Goal: Transaction & Acquisition: Download file/media

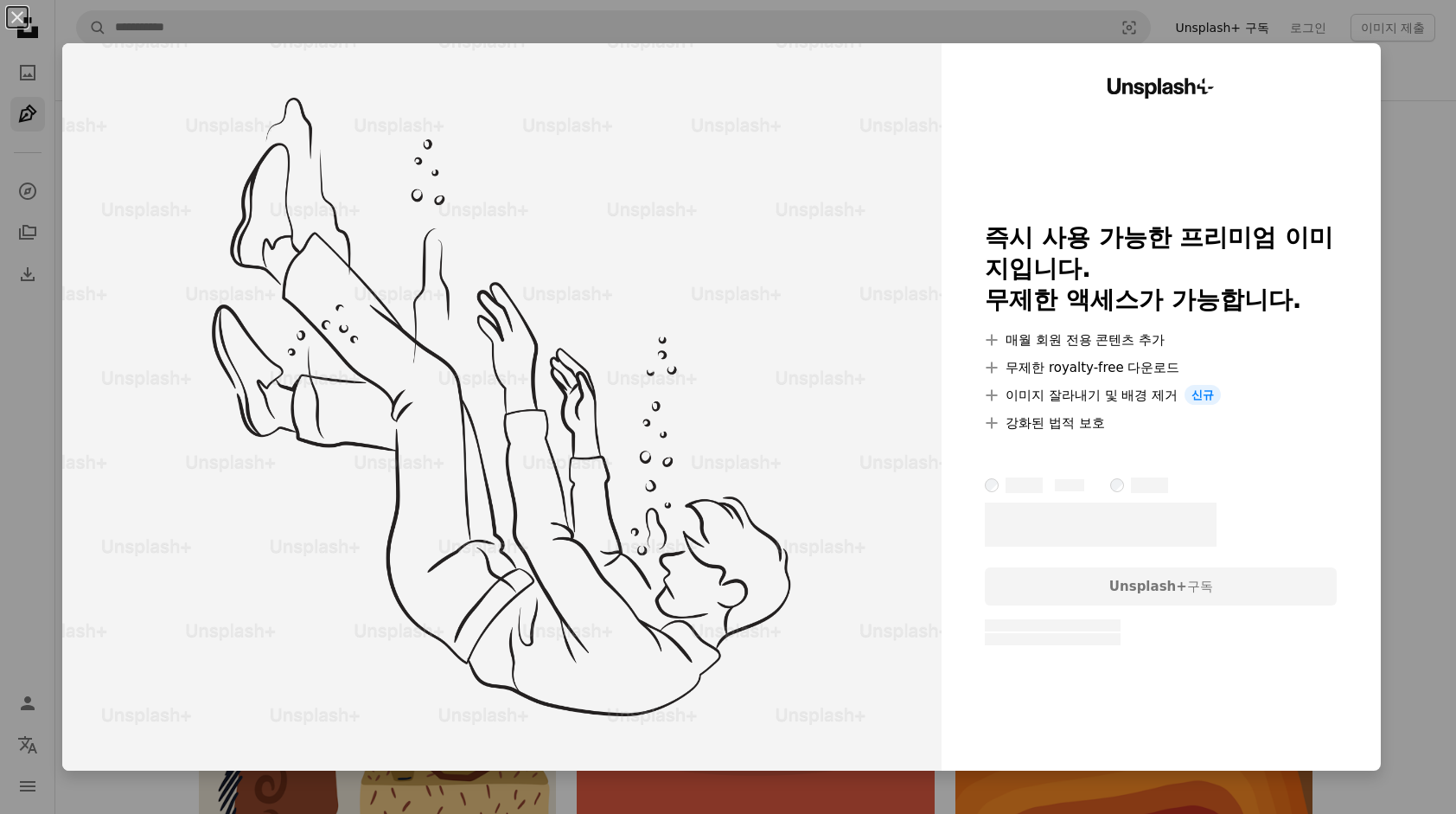
scroll to position [33980, 0]
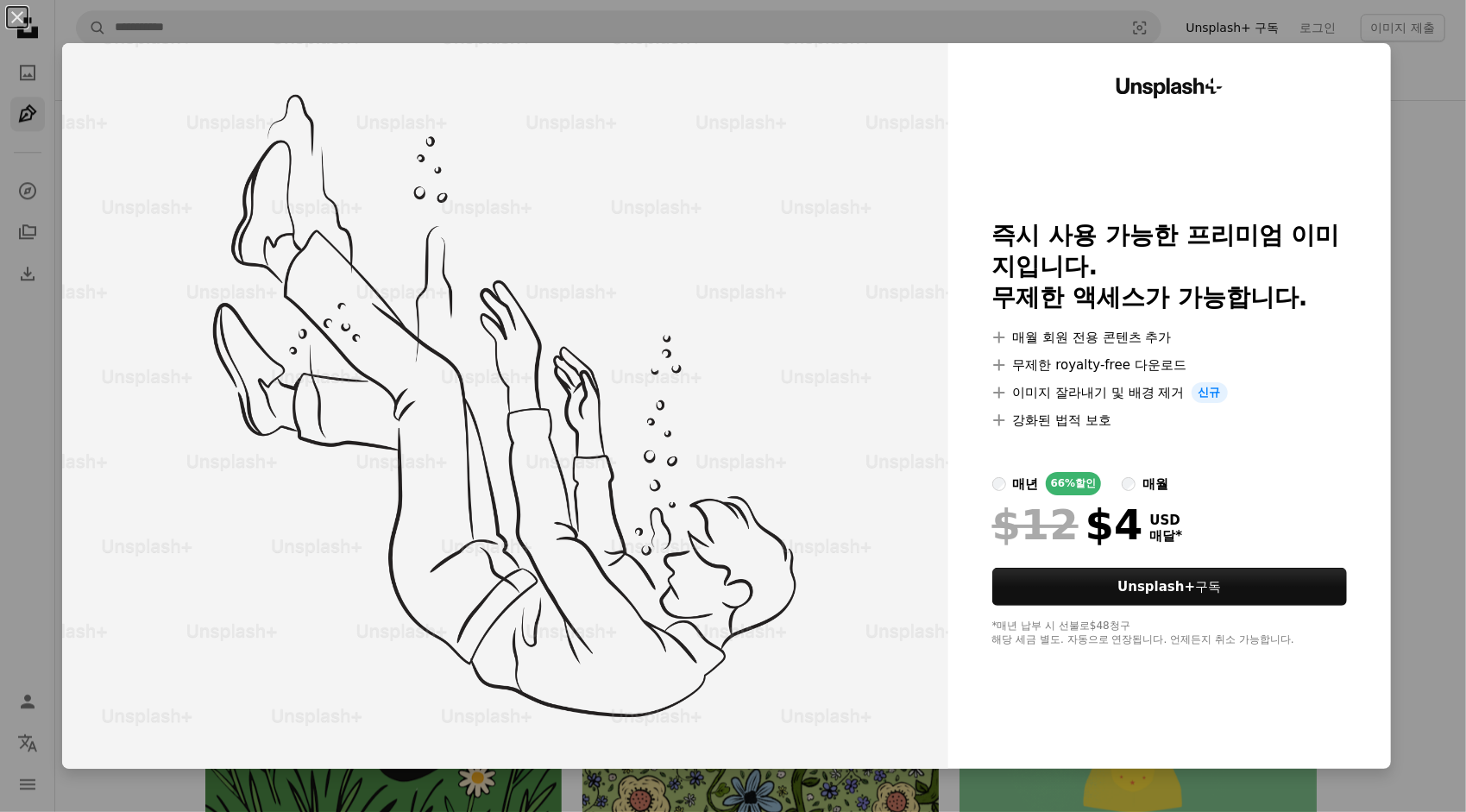
click at [1419, 364] on div "An X shape Unsplash+ 즉시 사용 가능한 프리미엄 이미지입니다. 무제한 액세스가 가능합니다. A plus sign 매월 회원 전…" at bounding box center [733, 406] width 1466 height 812
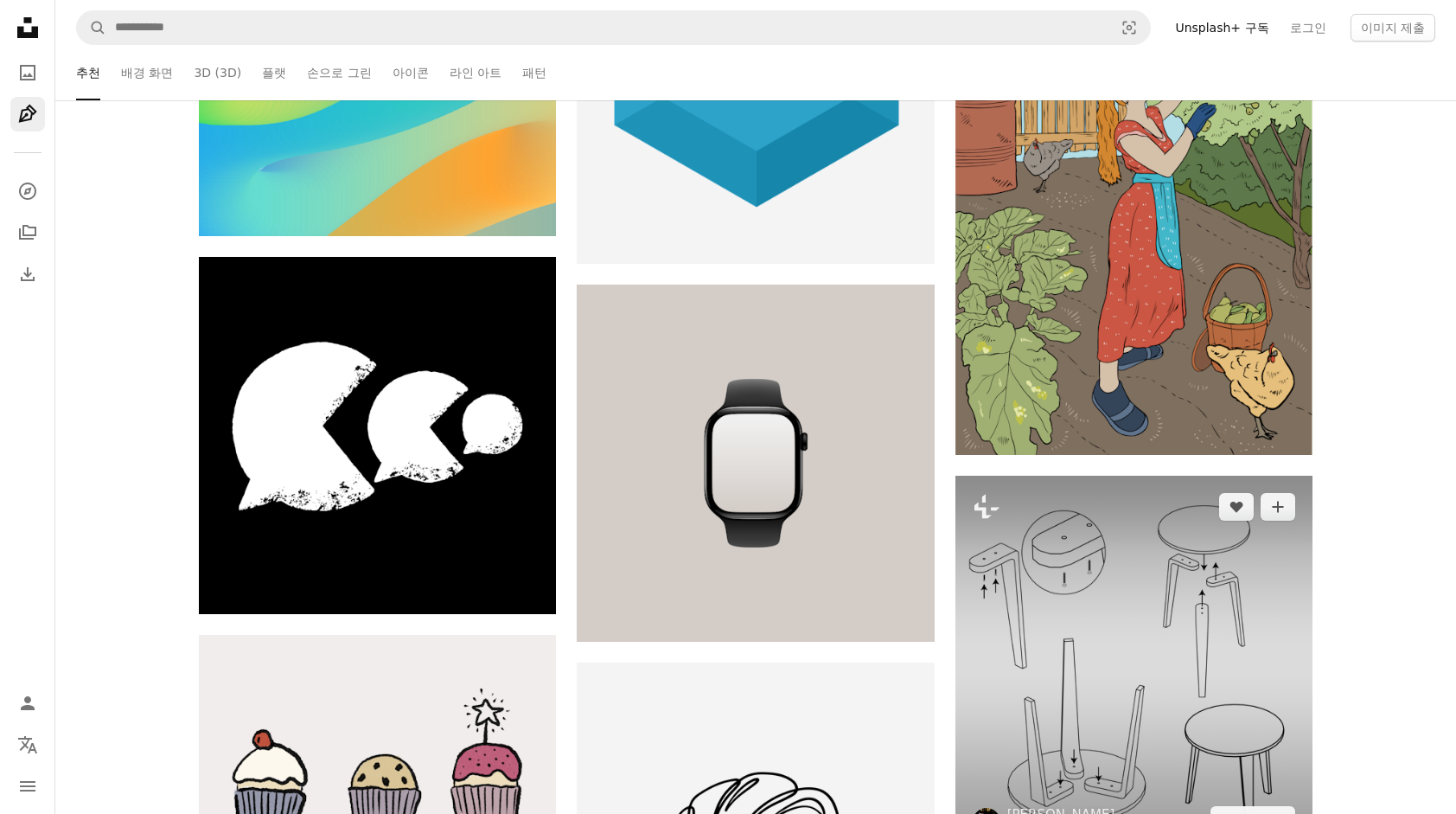
scroll to position [39427, 0]
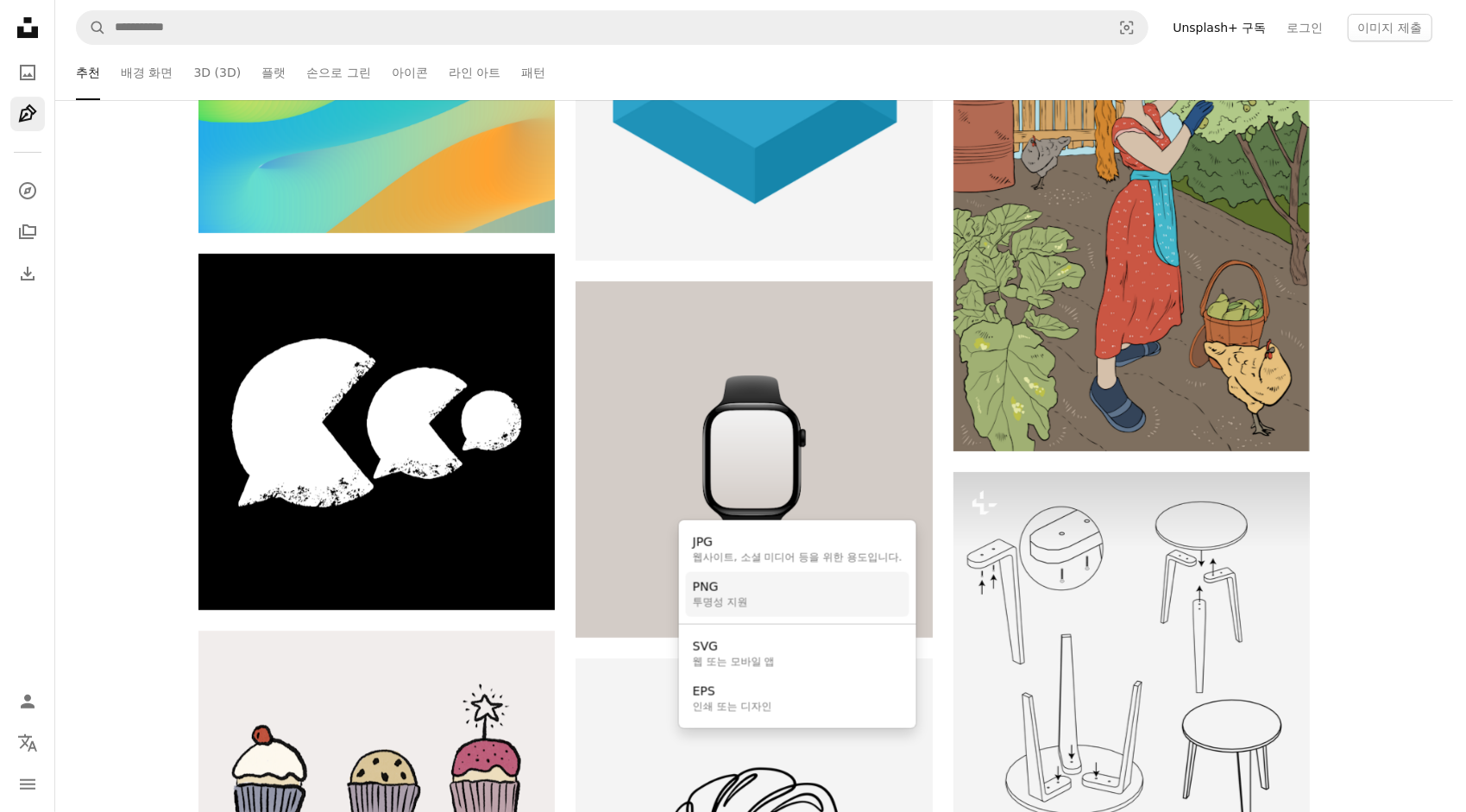
click at [848, 599] on link "PNG 투명성 지원" at bounding box center [797, 594] width 224 height 45
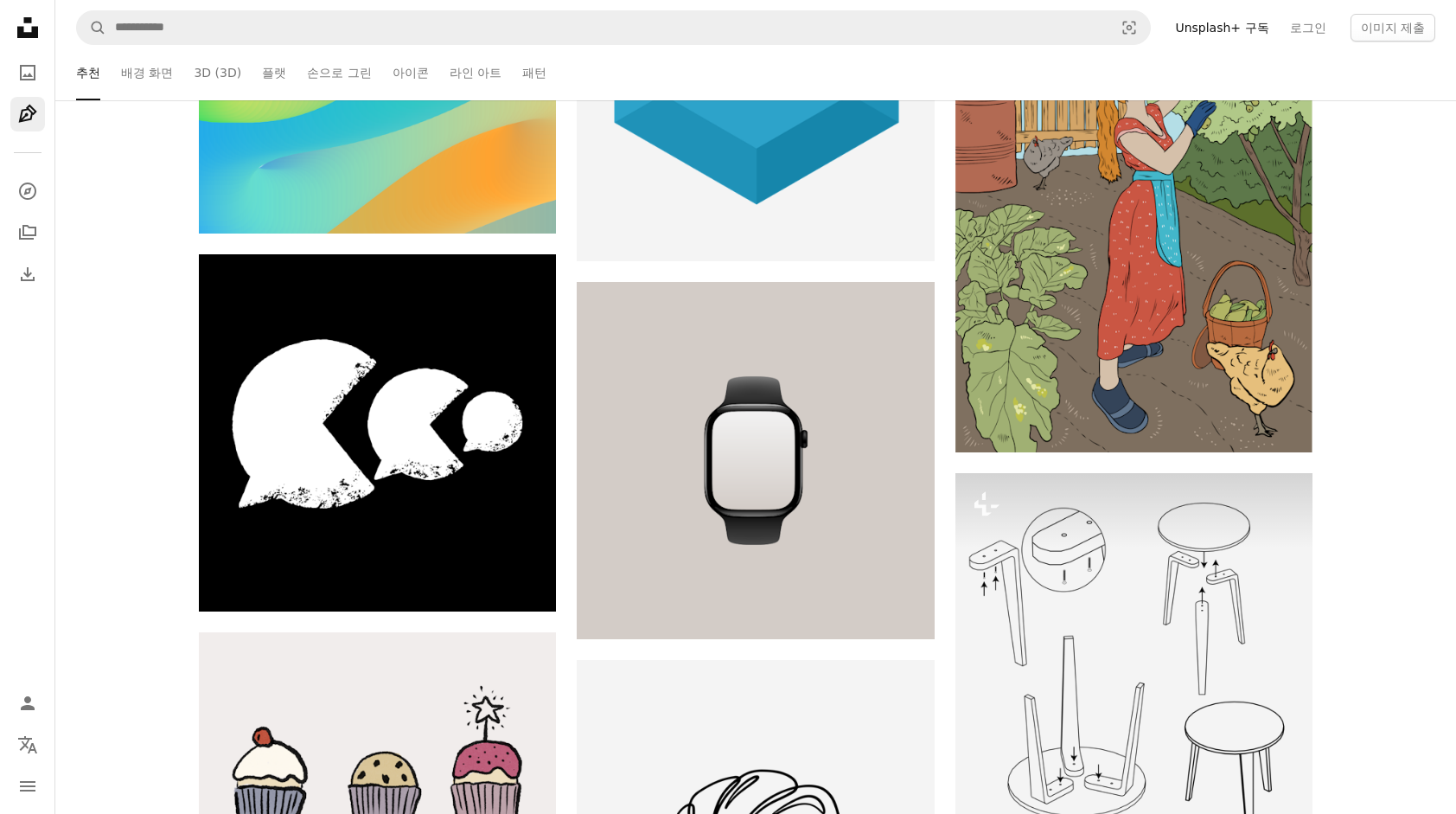
scroll to position [40724, 0]
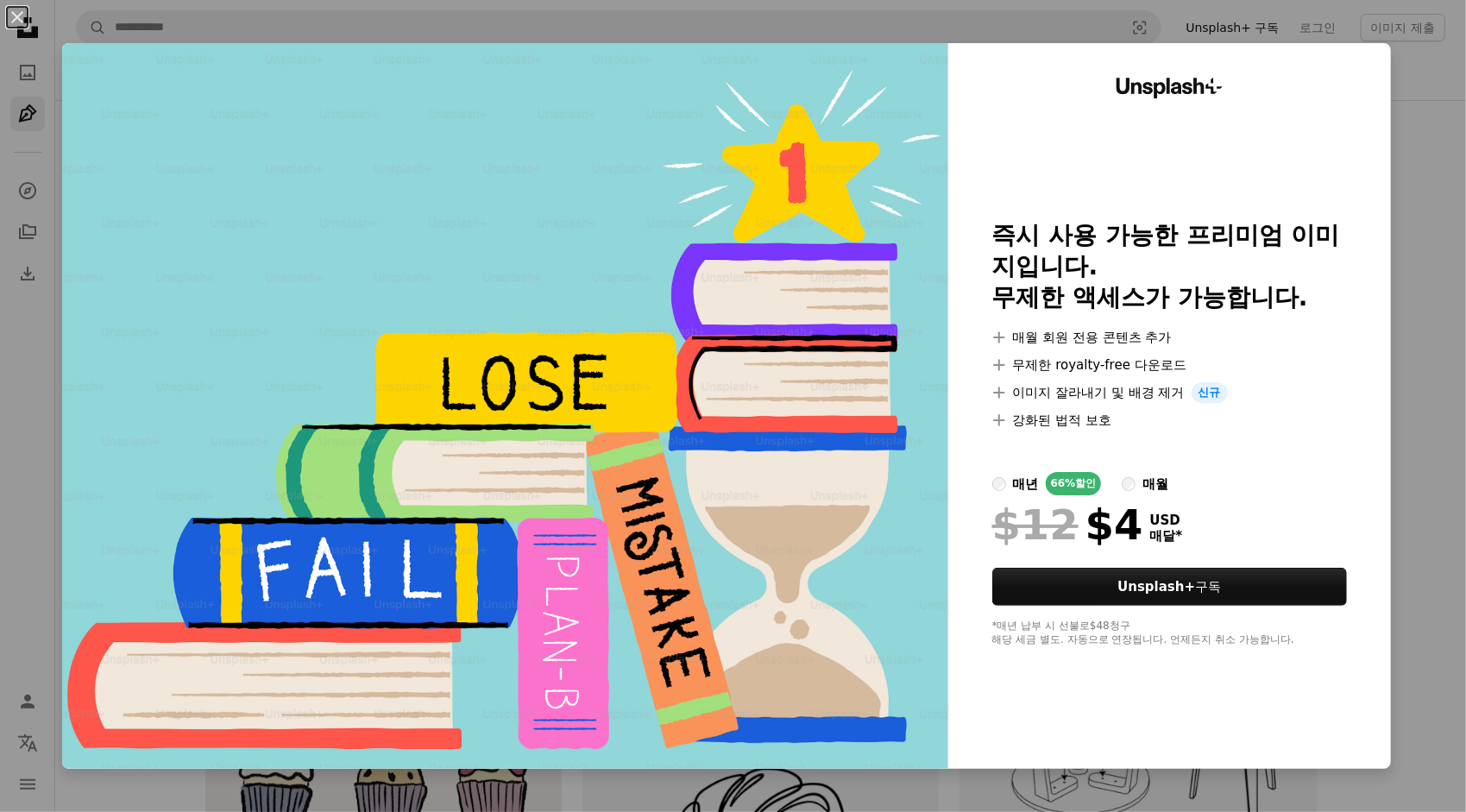
click at [1436, 417] on div "An X shape Unsplash+ 즉시 사용 가능한 프리미엄 이미지입니다. 무제한 액세스가 가능합니다. A plus sign 매월 회원 전…" at bounding box center [733, 406] width 1466 height 812
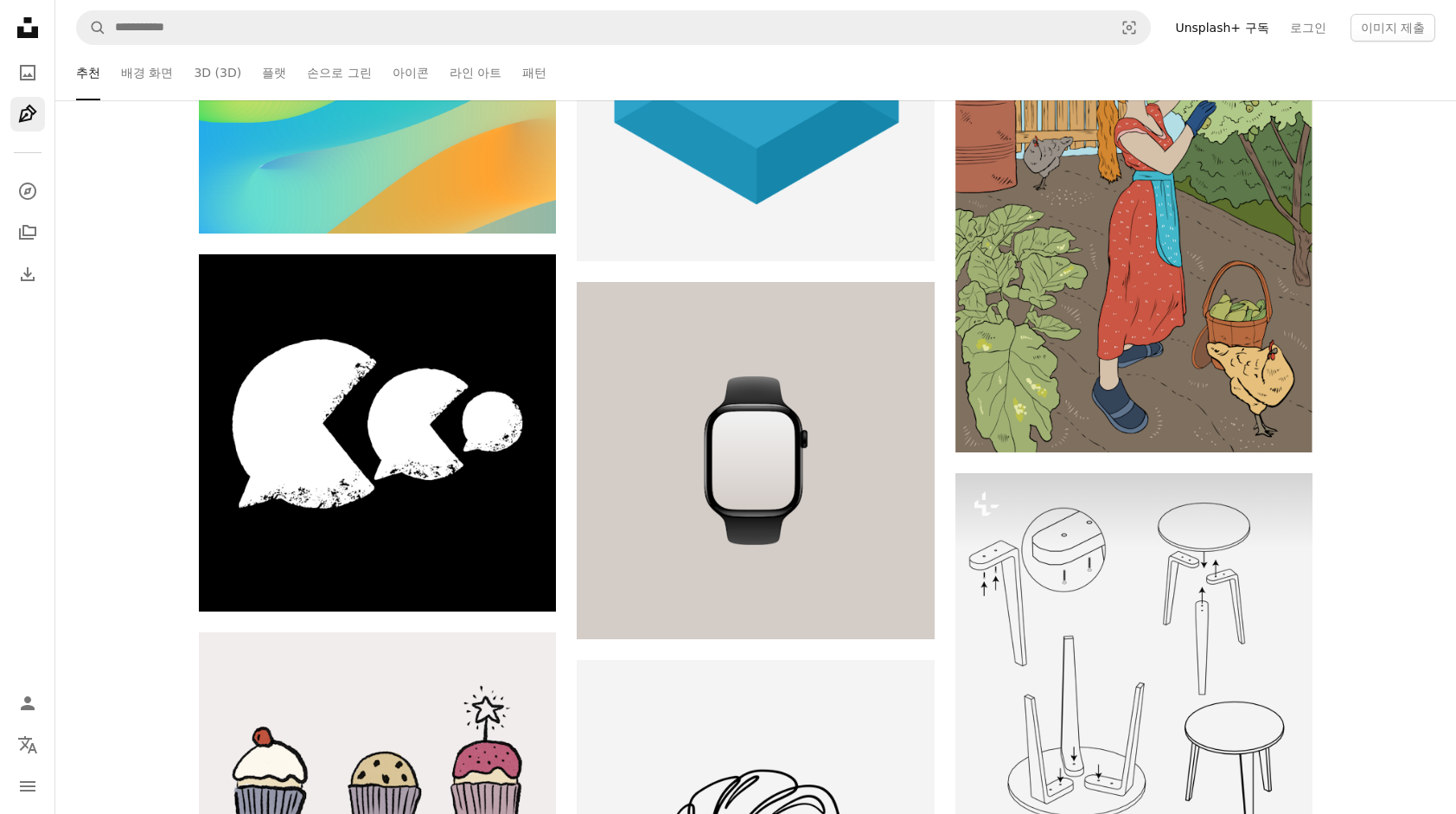
scroll to position [44636, 0]
click at [403, 71] on link "아이콘" at bounding box center [411, 73] width 36 height 55
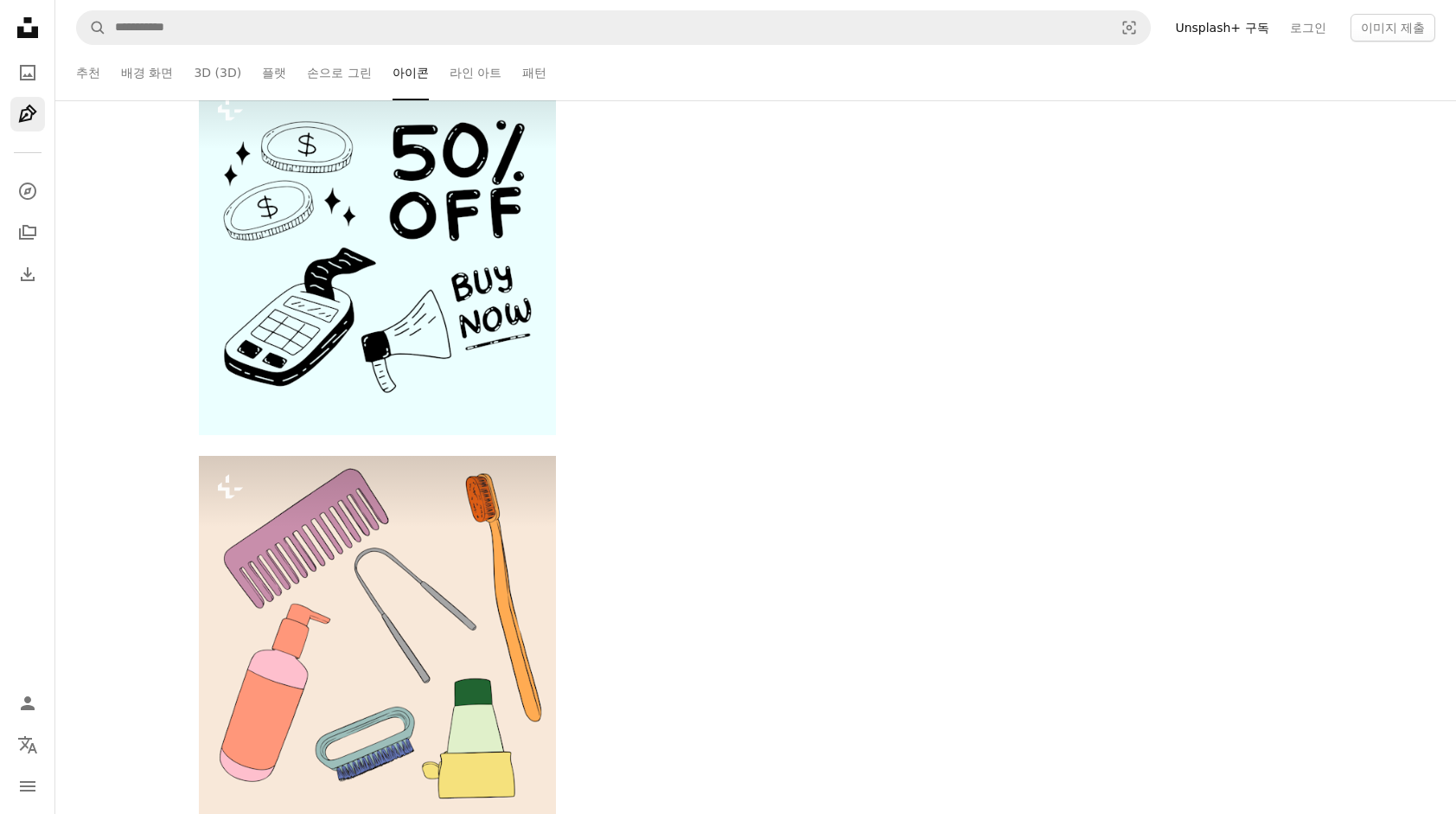
scroll to position [6485, 0]
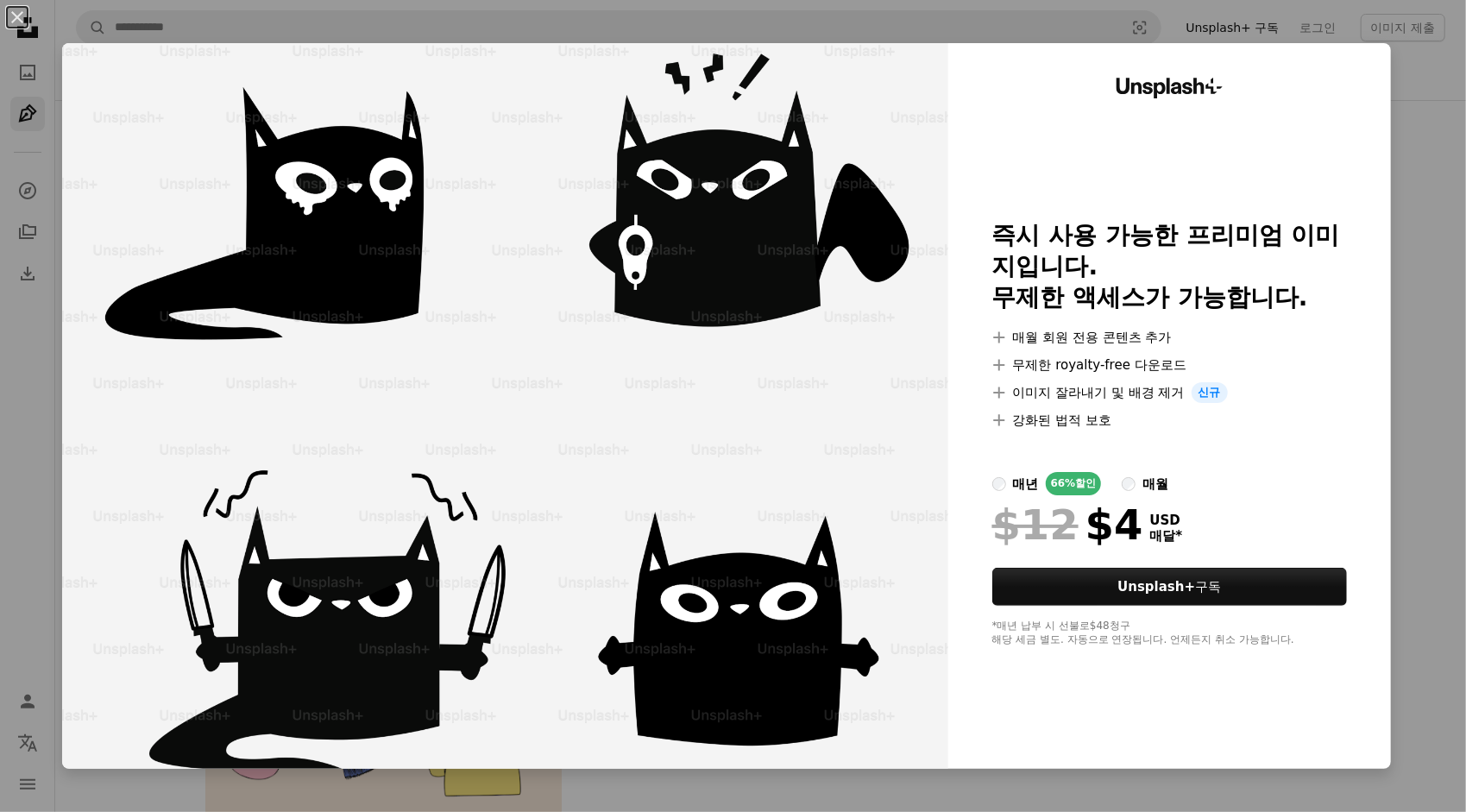
click at [1389, 233] on div "An X shape Unsplash+ 즉시 사용 가능한 프리미엄 이미지입니다. 무제한 액세스가 가능합니다. A plus sign 매월 회원 전…" at bounding box center [733, 406] width 1466 height 812
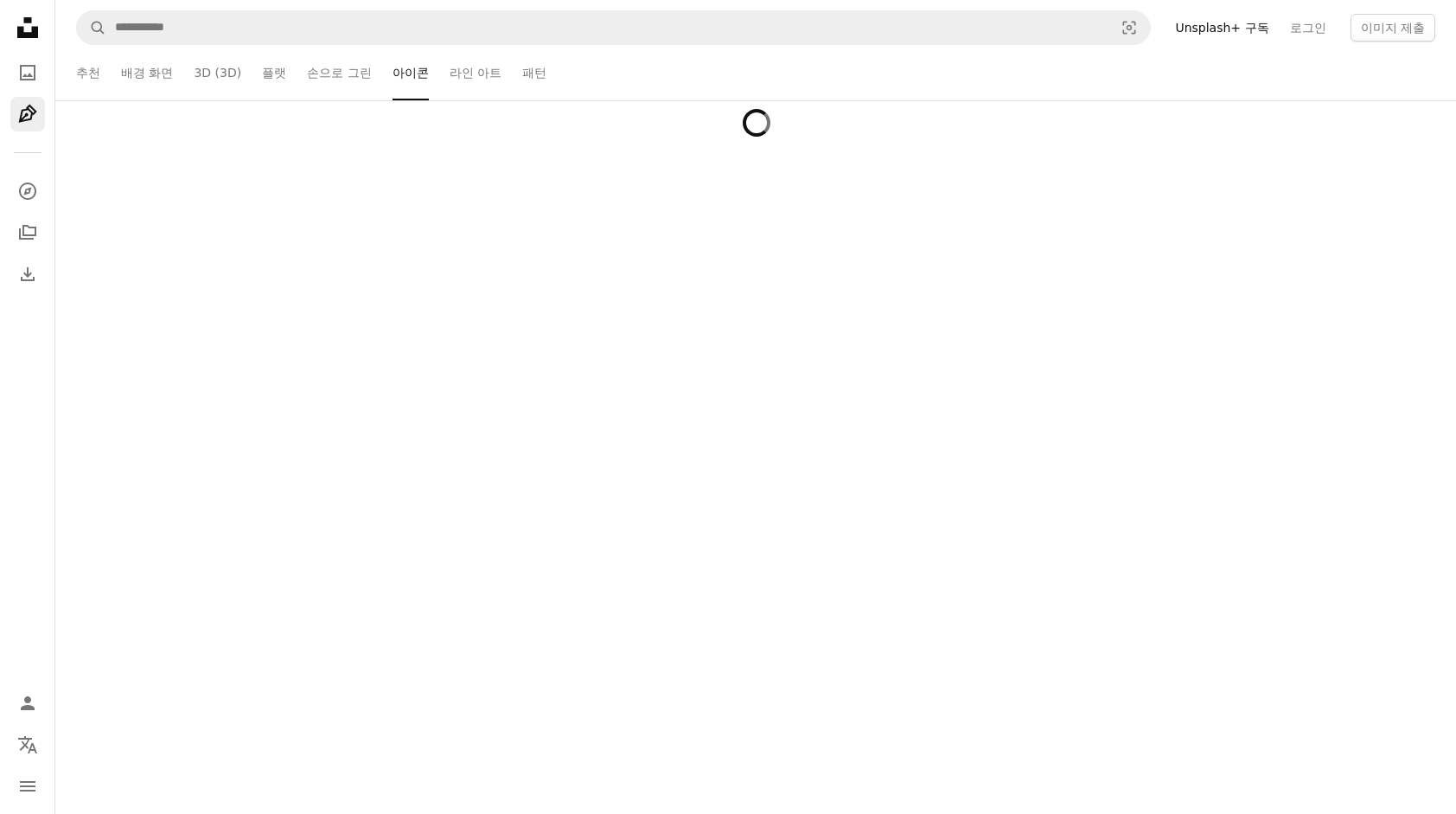
scroll to position [9680, 0]
